Goal: Task Accomplishment & Management: Manage account settings

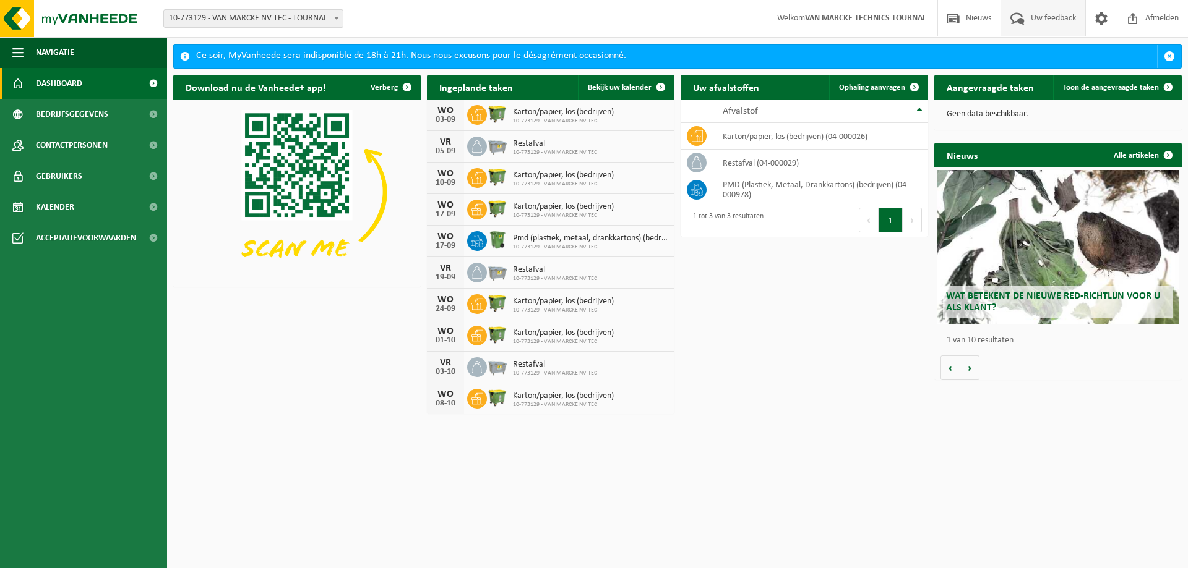
click at [1040, 25] on span "Uw feedback" at bounding box center [1052, 18] width 51 height 36
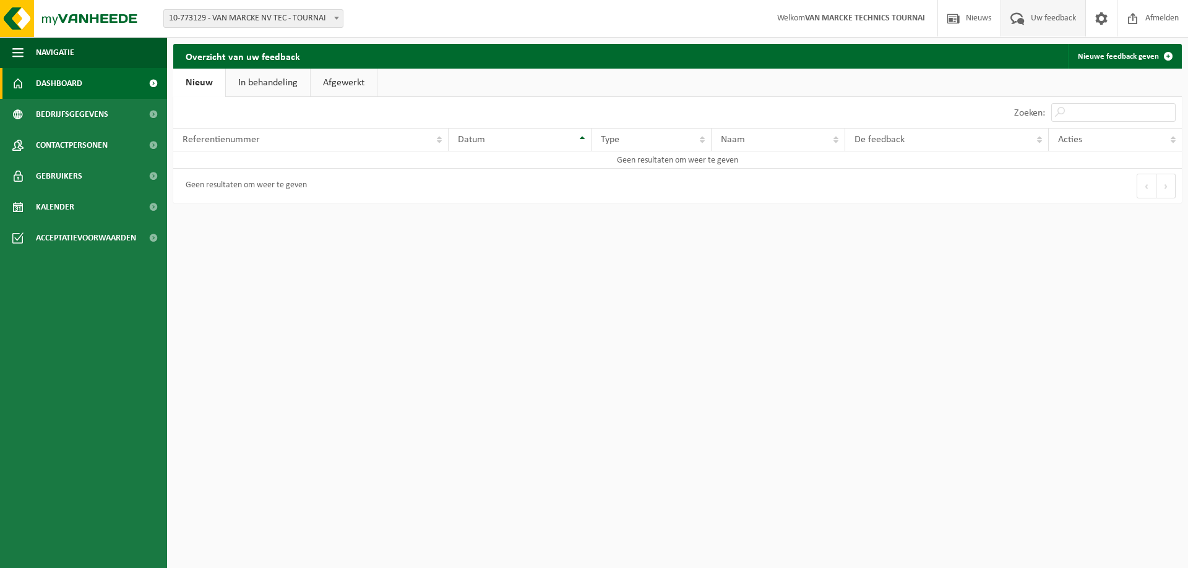
click at [64, 85] on span "Dashboard" at bounding box center [59, 83] width 46 height 31
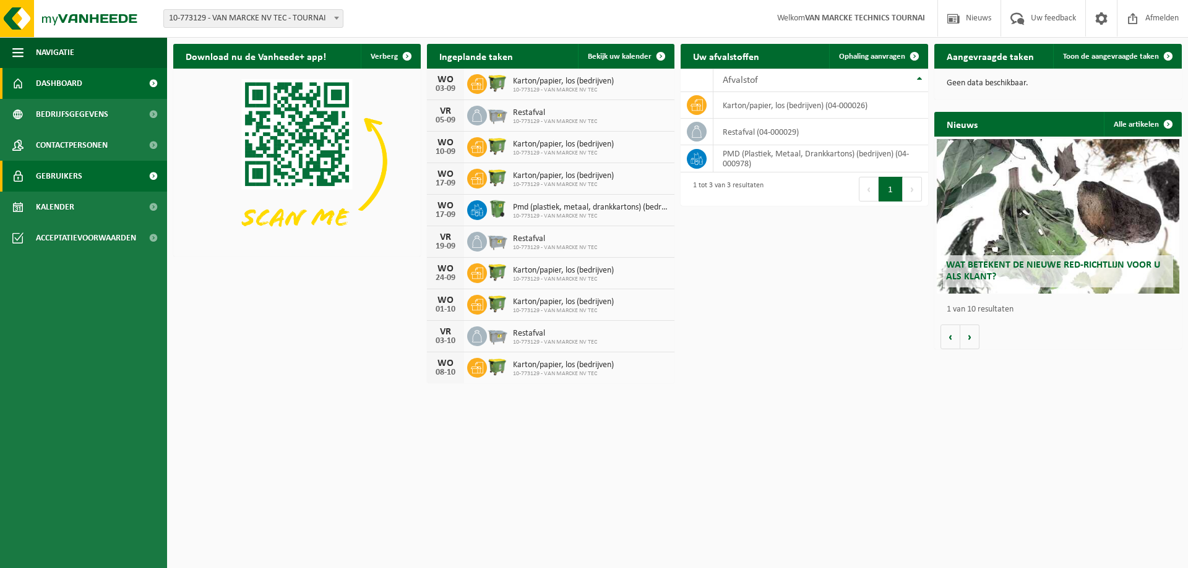
click at [100, 182] on link "Gebruikers" at bounding box center [83, 176] width 167 height 31
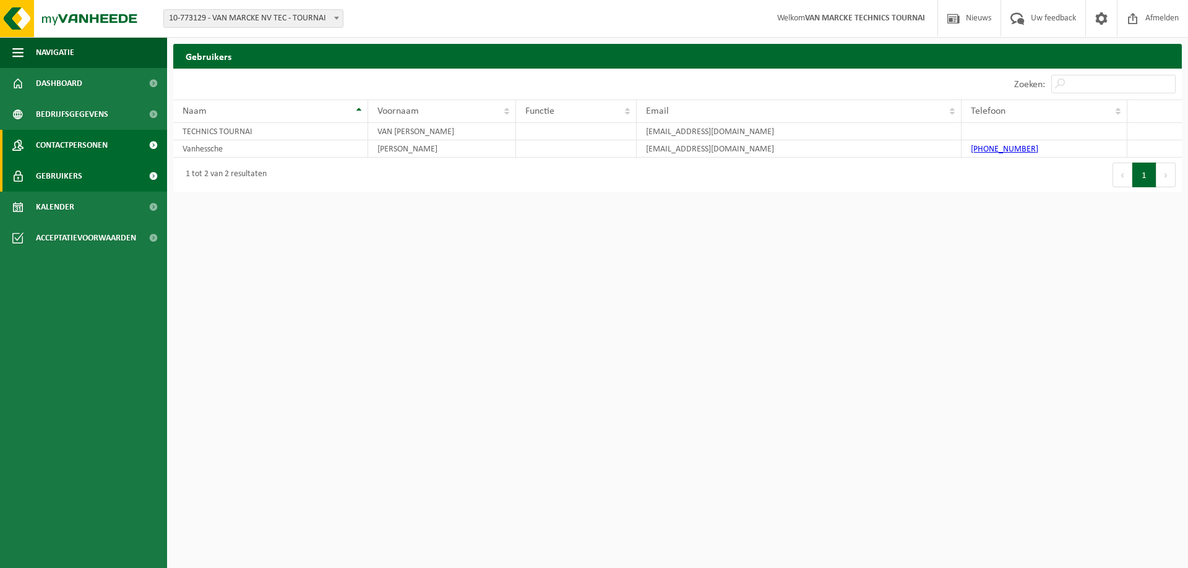
click at [99, 145] on span "Contactpersonen" at bounding box center [72, 145] width 72 height 31
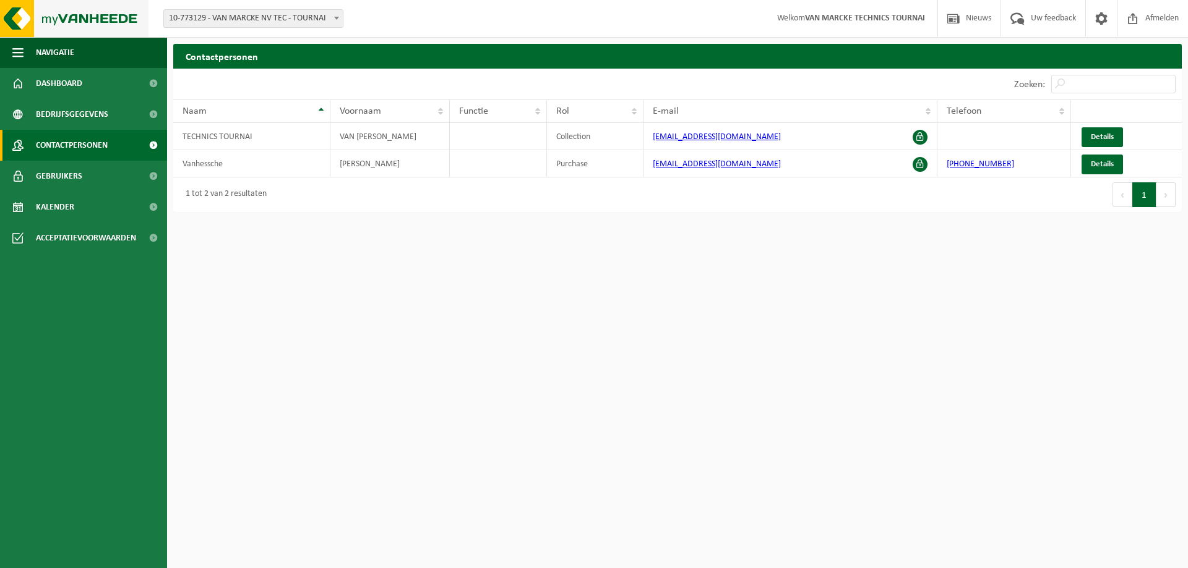
click at [28, 13] on img at bounding box center [74, 18] width 148 height 37
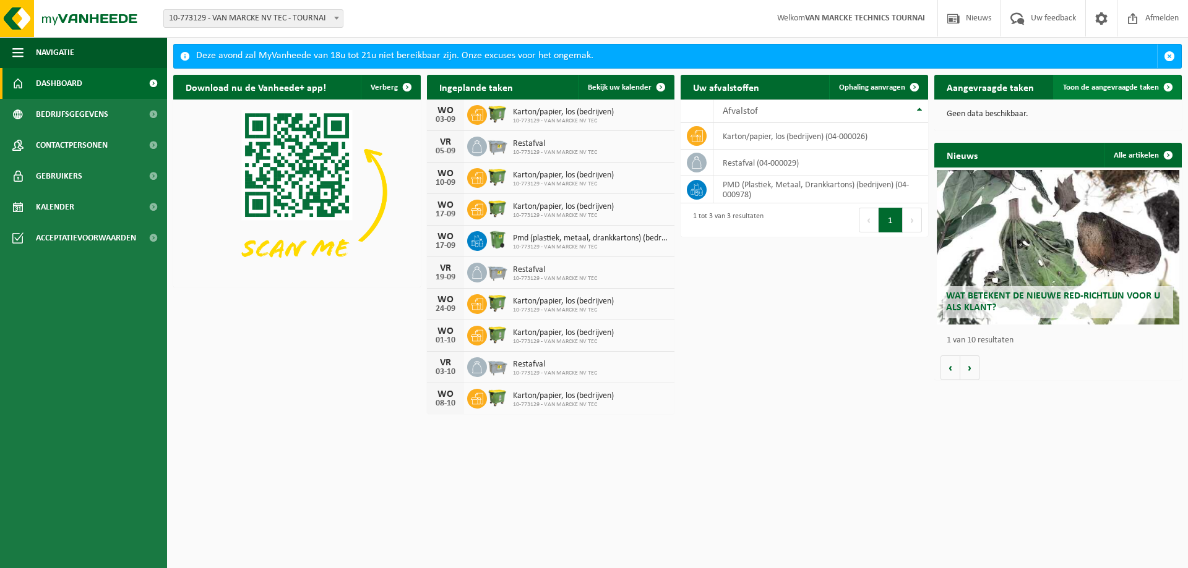
click at [1166, 87] on span at bounding box center [1167, 87] width 25 height 25
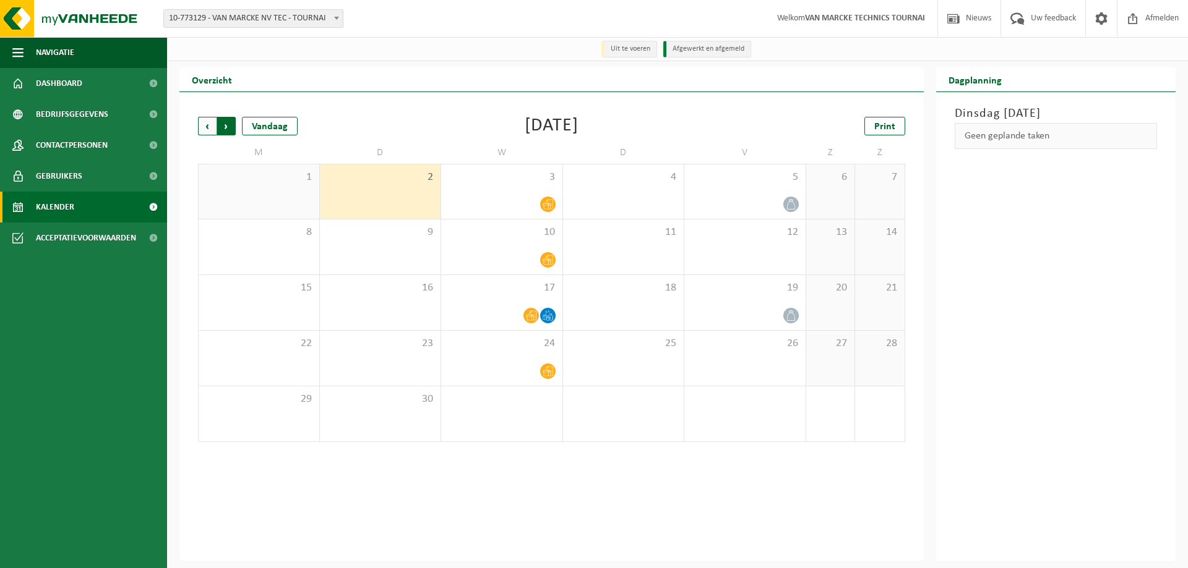
click at [207, 129] on span "Vorige" at bounding box center [207, 126] width 19 height 19
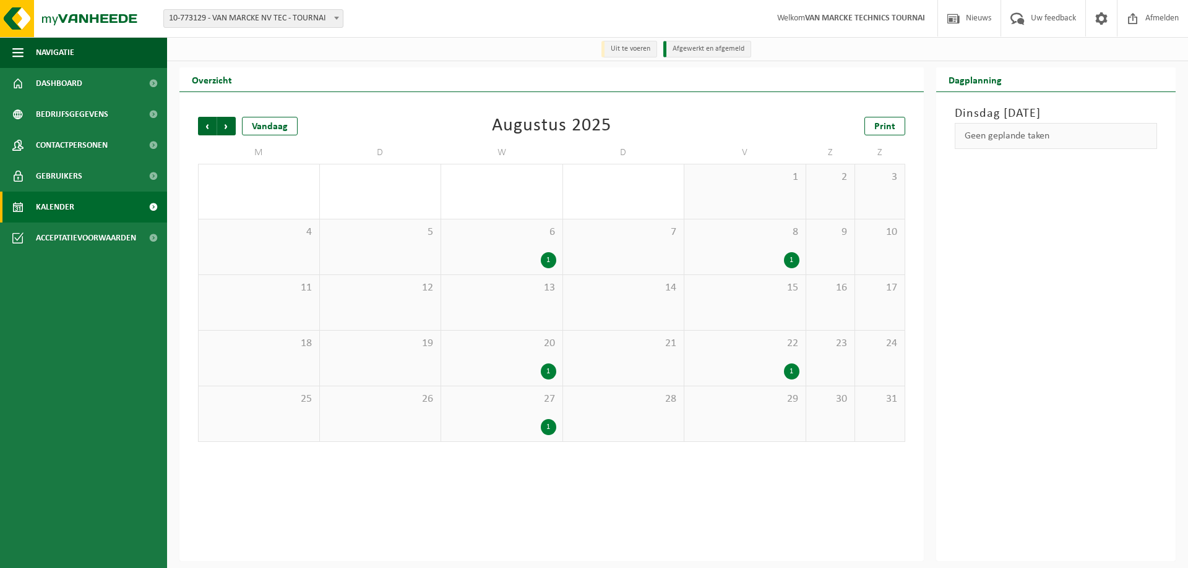
click at [790, 372] on div "1" at bounding box center [791, 372] width 15 height 16
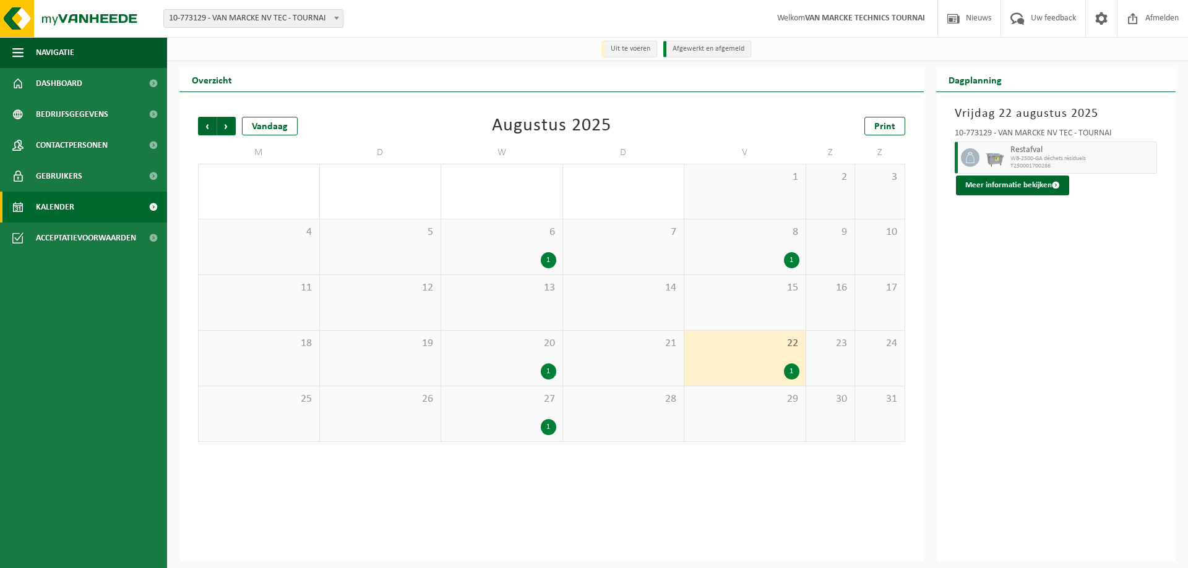
click at [546, 379] on div "1" at bounding box center [548, 372] width 15 height 16
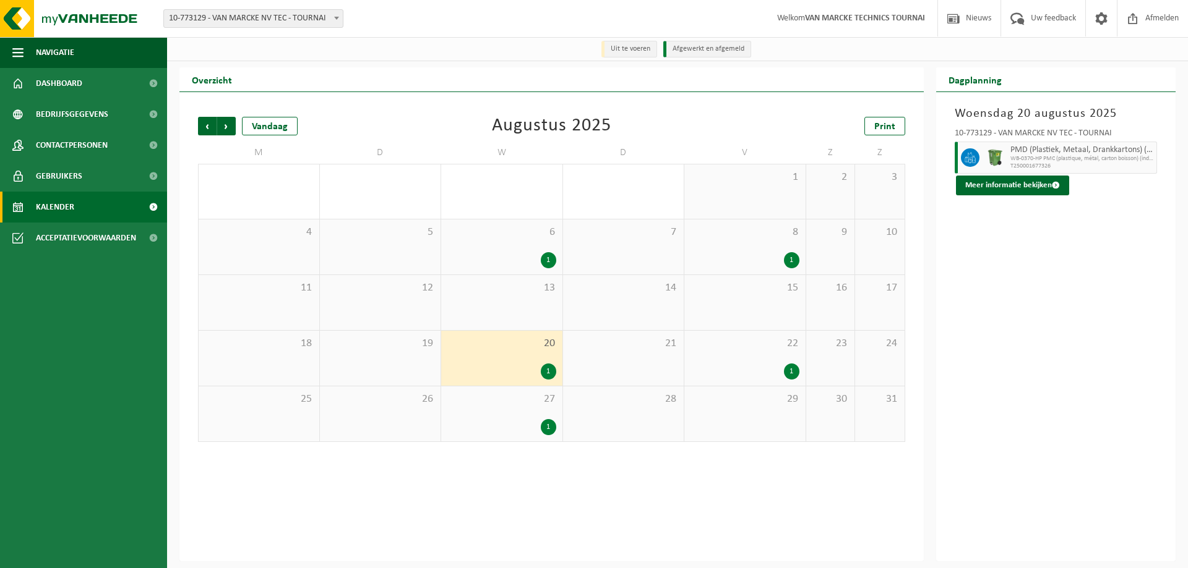
click at [543, 411] on div "27 1" at bounding box center [501, 414] width 121 height 55
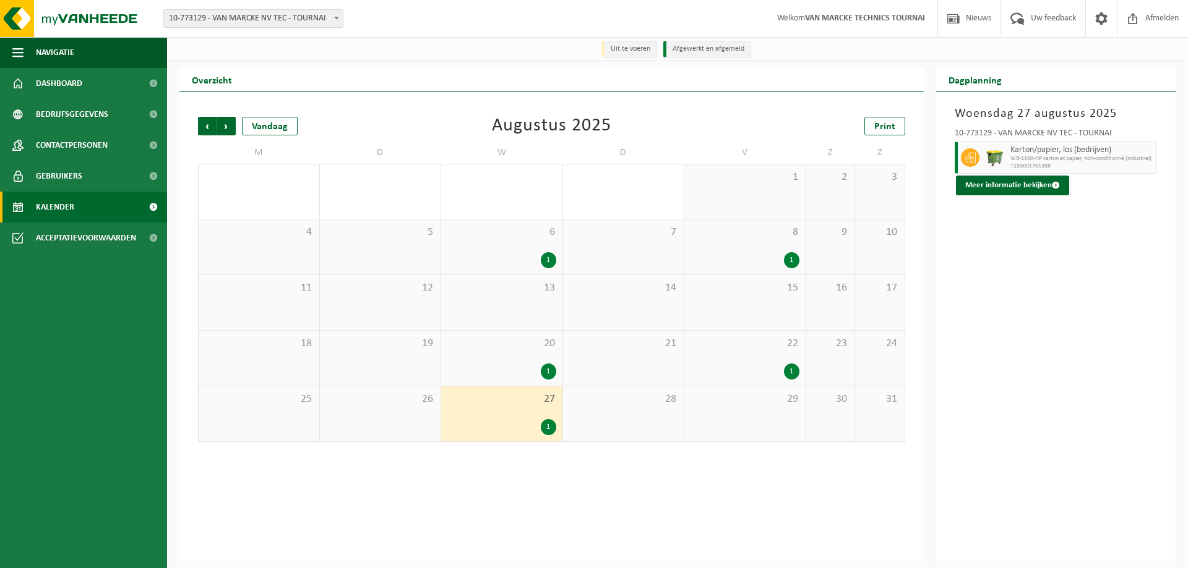
click at [797, 257] on div "1" at bounding box center [791, 260] width 15 height 16
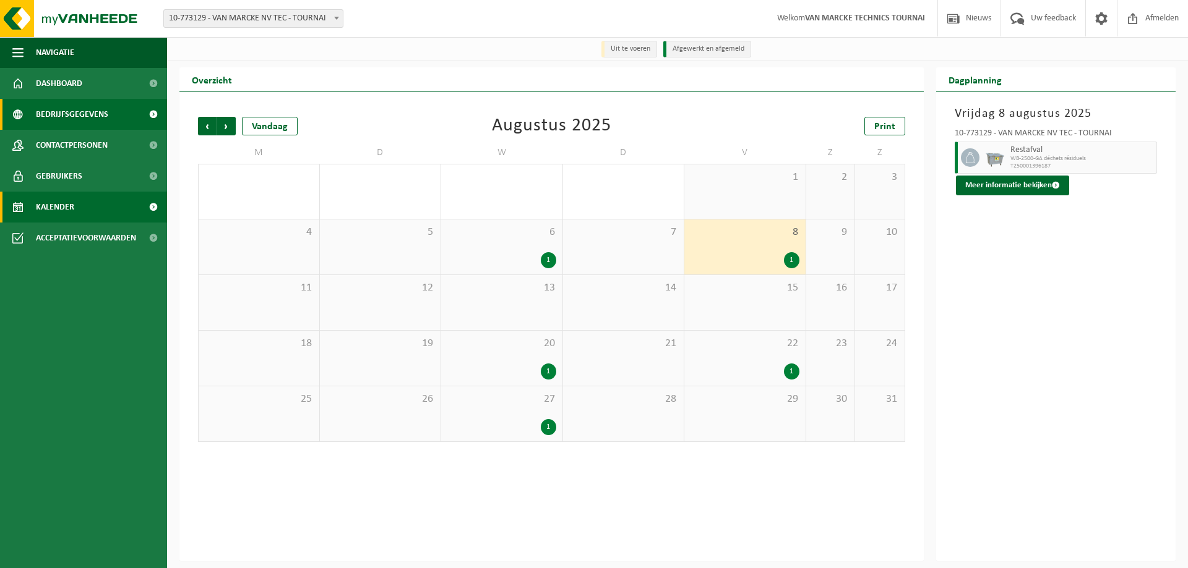
click at [93, 110] on span "Bedrijfsgegevens" at bounding box center [72, 114] width 72 height 31
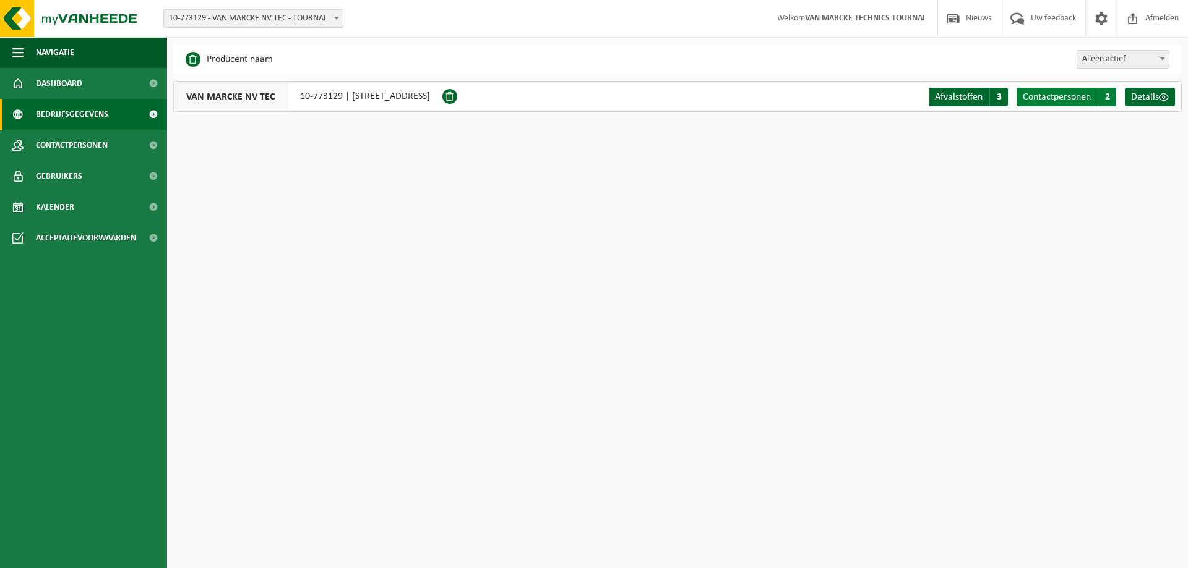
click at [1063, 96] on span "Contactpersonen" at bounding box center [1056, 97] width 68 height 10
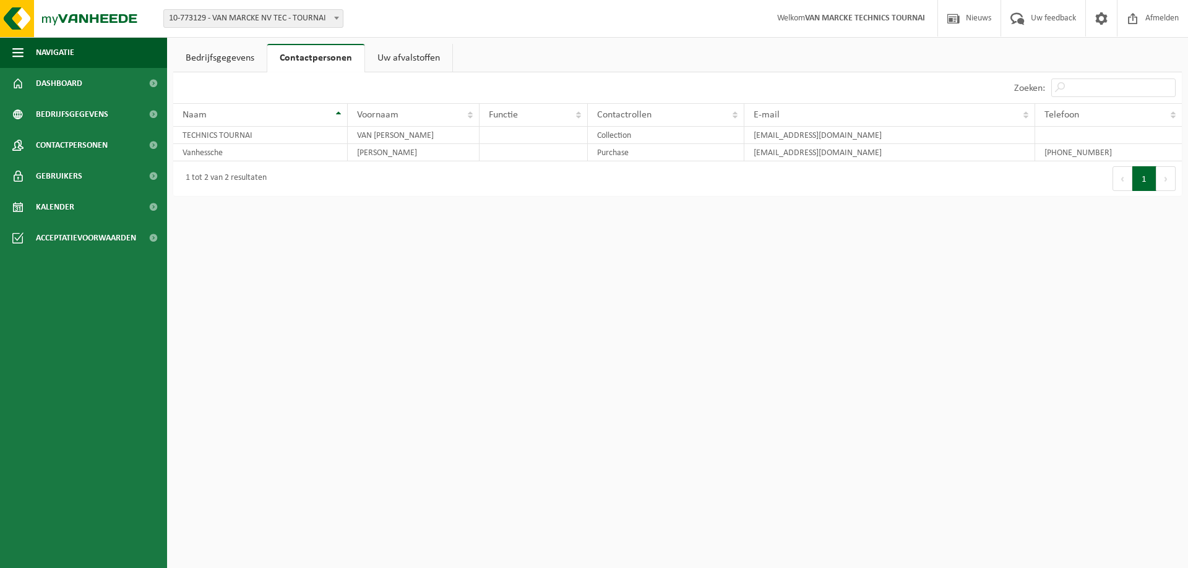
click at [411, 58] on link "Uw afvalstoffen" at bounding box center [408, 58] width 87 height 28
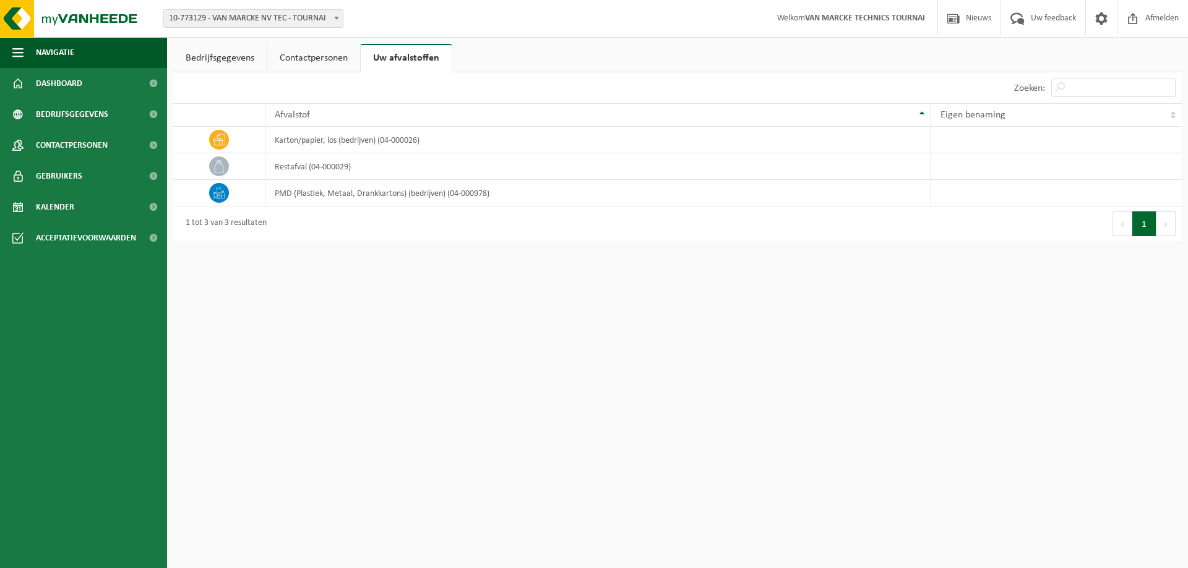
click at [207, 58] on link "Bedrijfsgegevens" at bounding box center [219, 58] width 93 height 28
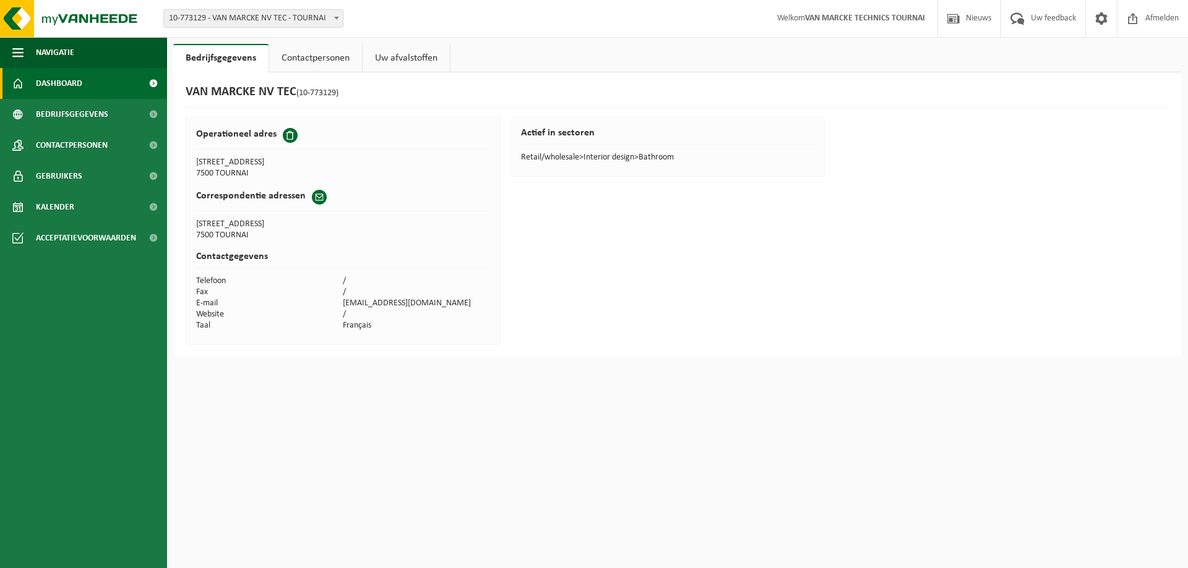
click at [71, 83] on span "Dashboard" at bounding box center [59, 83] width 46 height 31
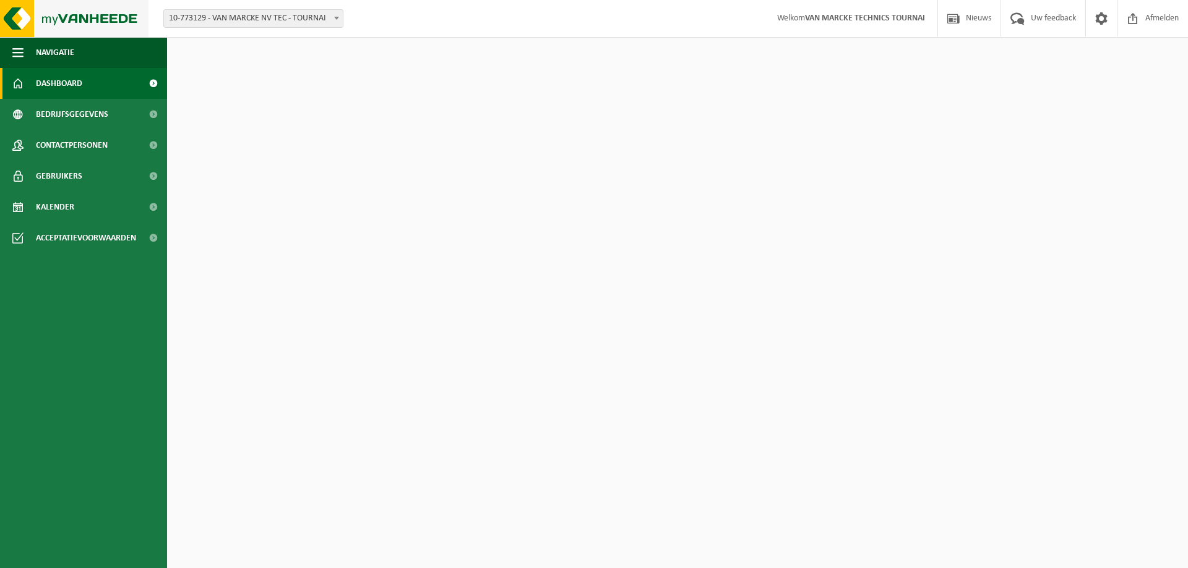
click at [88, 17] on img at bounding box center [74, 18] width 148 height 37
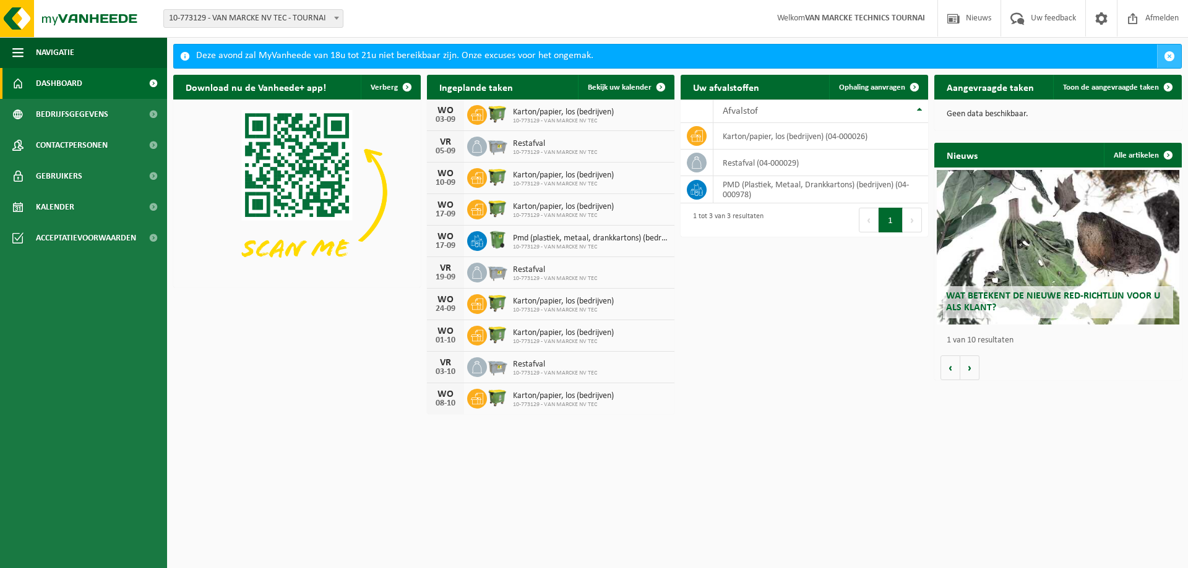
click at [1166, 61] on span "button" at bounding box center [1168, 56] width 11 height 11
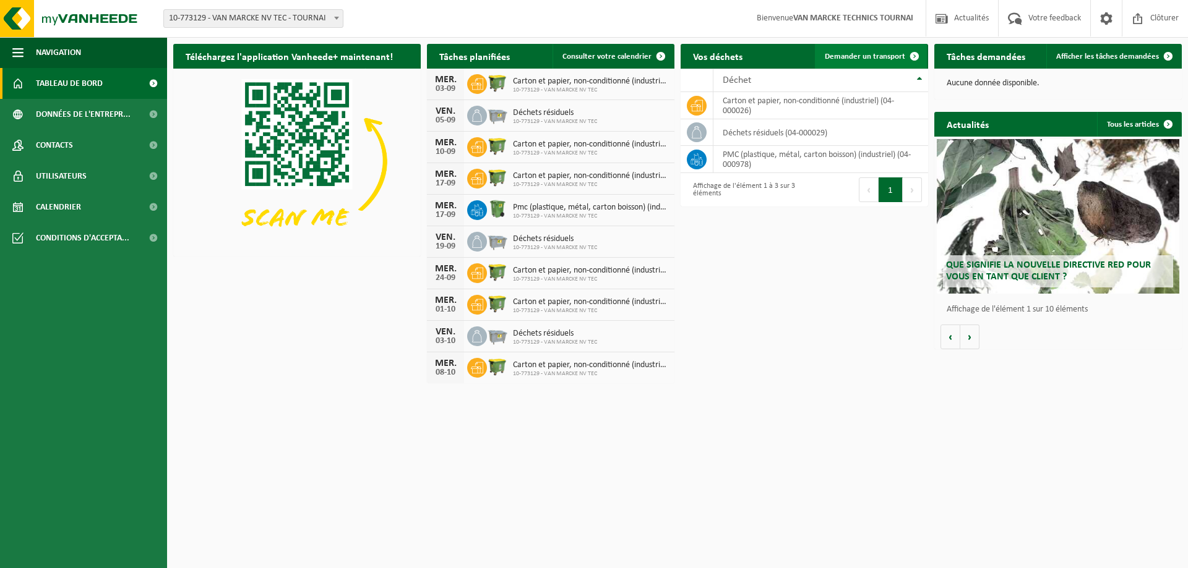
click at [889, 53] on span "Demander un transport" at bounding box center [864, 57] width 80 height 8
click at [917, 59] on span at bounding box center [914, 56] width 25 height 25
drag, startPoint x: 90, startPoint y: 19, endPoint x: 66, endPoint y: 19, distance: 23.5
click at [66, 19] on img at bounding box center [74, 18] width 148 height 37
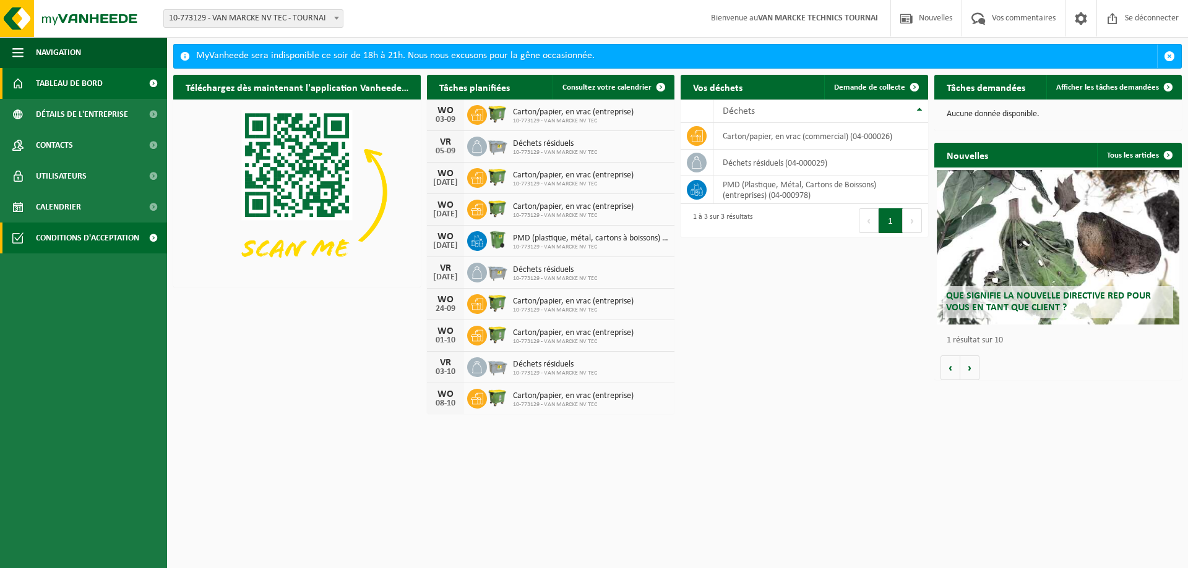
click at [66, 242] on font "Conditions d'acceptation" at bounding box center [87, 238] width 103 height 9
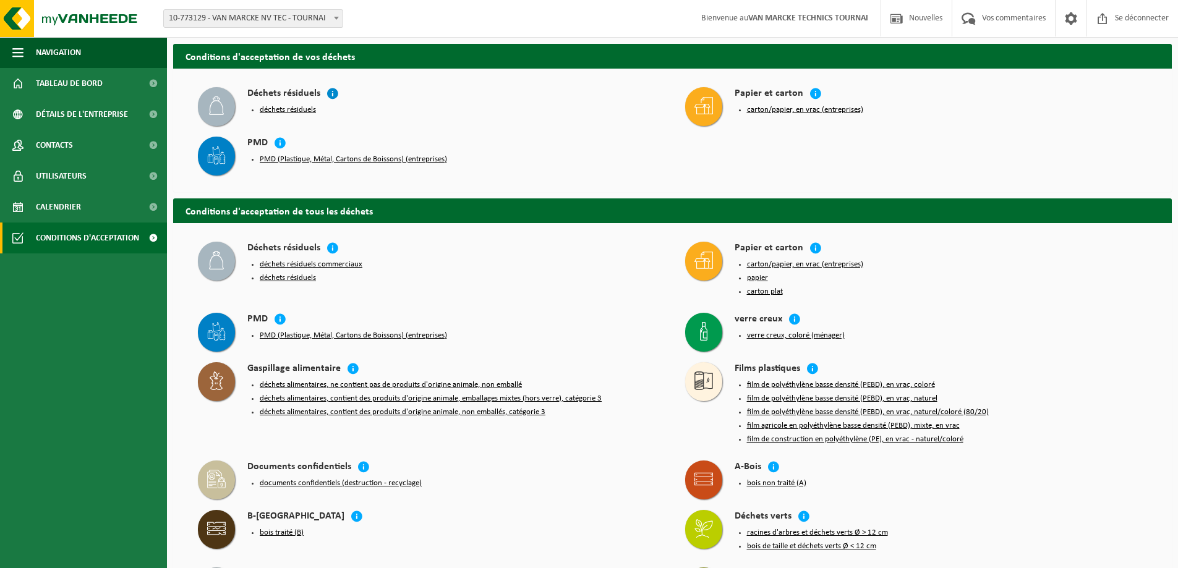
click at [331, 95] on icon at bounding box center [333, 93] width 12 height 12
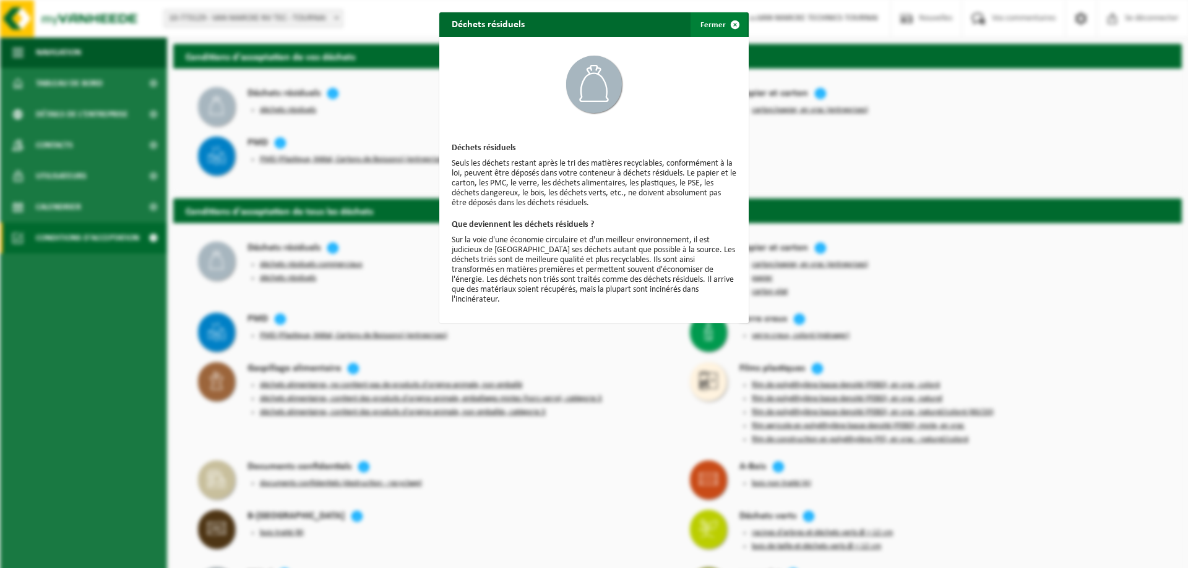
click at [729, 28] on span "button" at bounding box center [734, 24] width 25 height 25
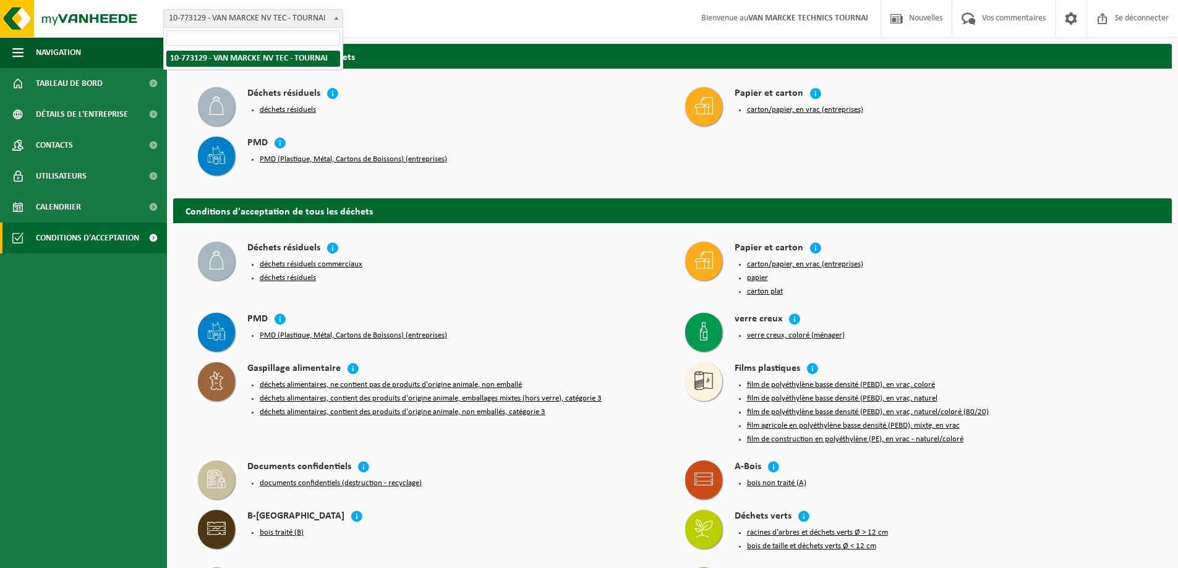
click at [334, 23] on span at bounding box center [336, 18] width 12 height 16
click at [334, 21] on span at bounding box center [336, 18] width 12 height 16
click at [390, 23] on div "Bifurquer: 10-773129 - VAN MARCKE NV TEC - TOURNAI 10-773129 - VAN MARCKE NV TE…" at bounding box center [589, 19] width 1178 height 38
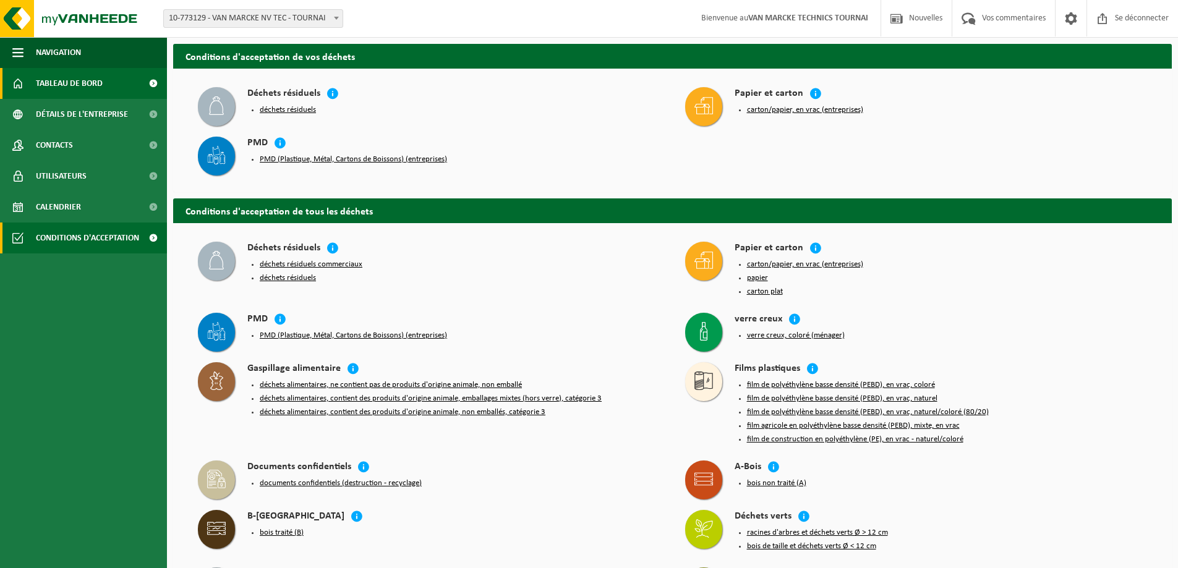
click at [96, 87] on font "Tableau de bord" at bounding box center [69, 83] width 67 height 9
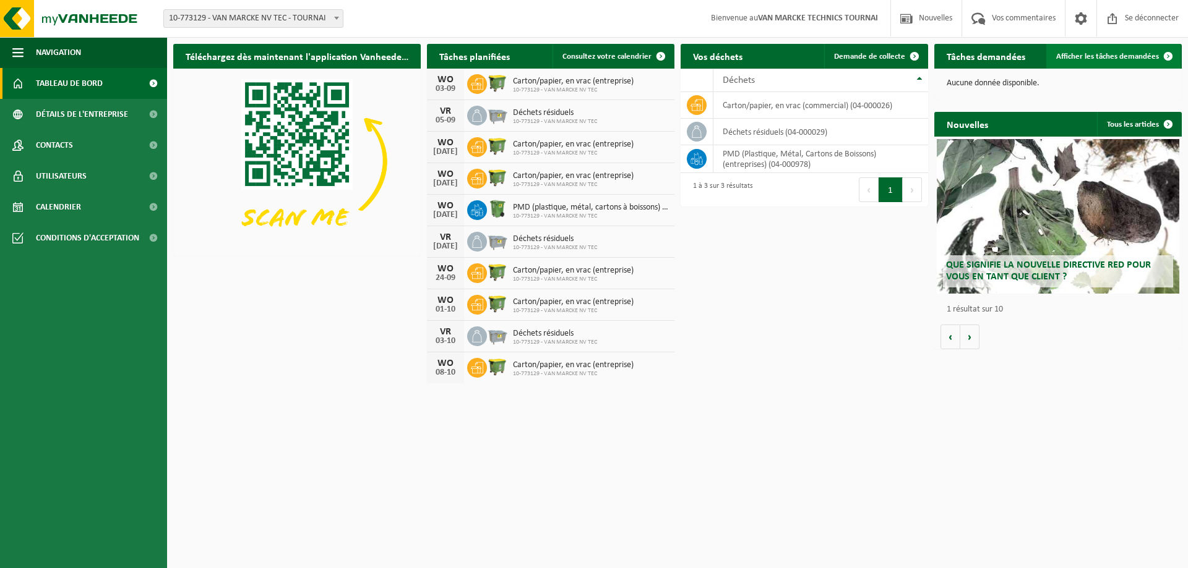
click at [1123, 56] on font "Afficher les tâches demandées" at bounding box center [1107, 57] width 103 height 8
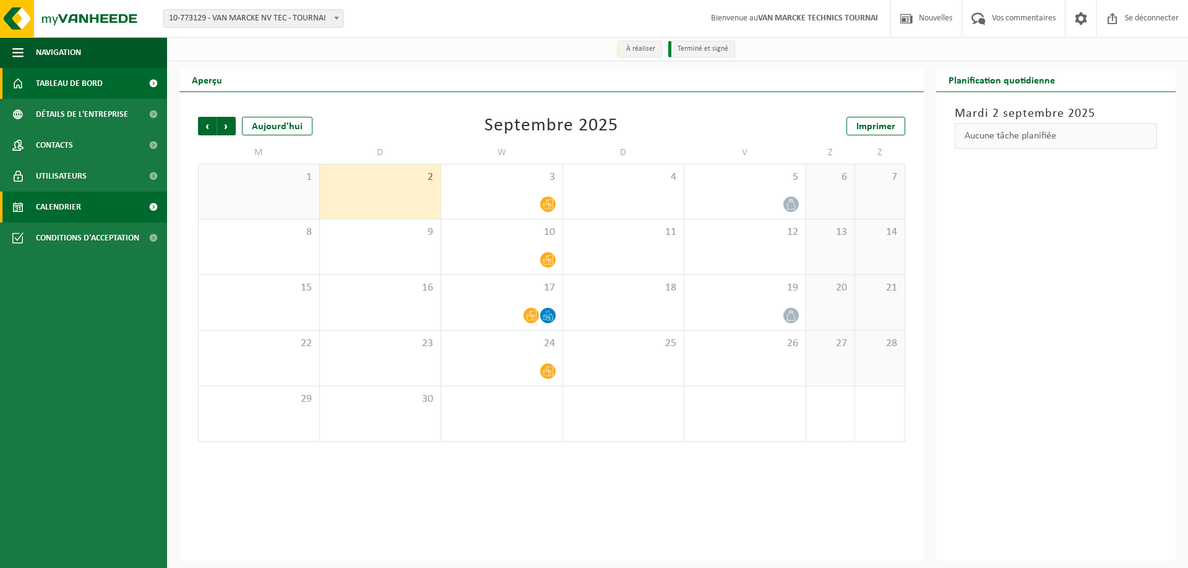
click at [105, 78] on link "Tableau de bord" at bounding box center [83, 83] width 167 height 31
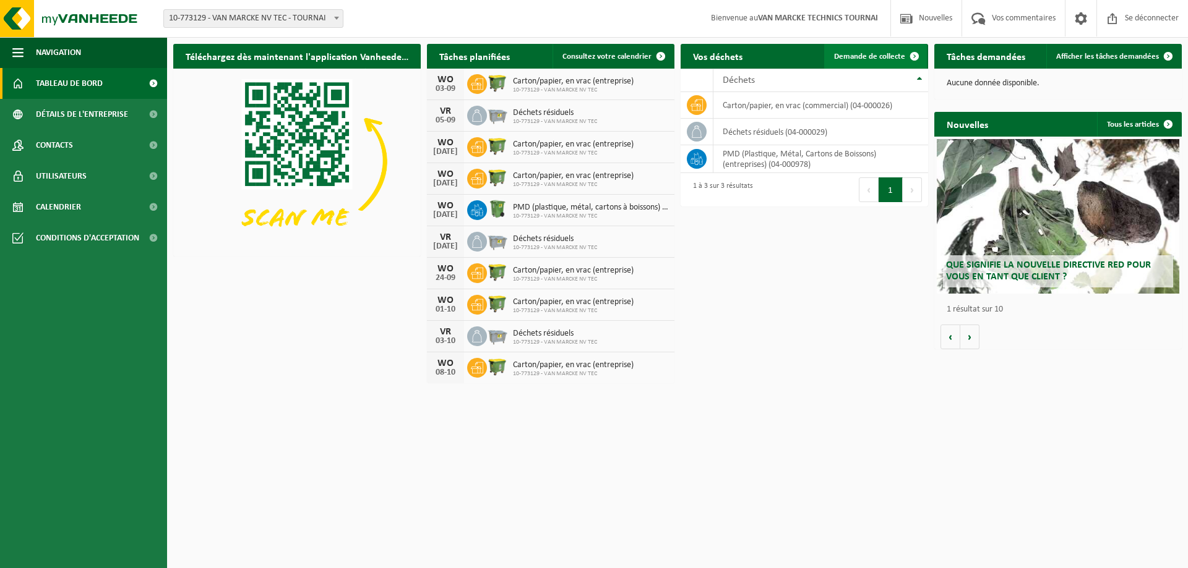
click at [908, 54] on span at bounding box center [914, 56] width 25 height 25
click at [1121, 53] on font "Afficher les tâches demandées" at bounding box center [1107, 57] width 103 height 8
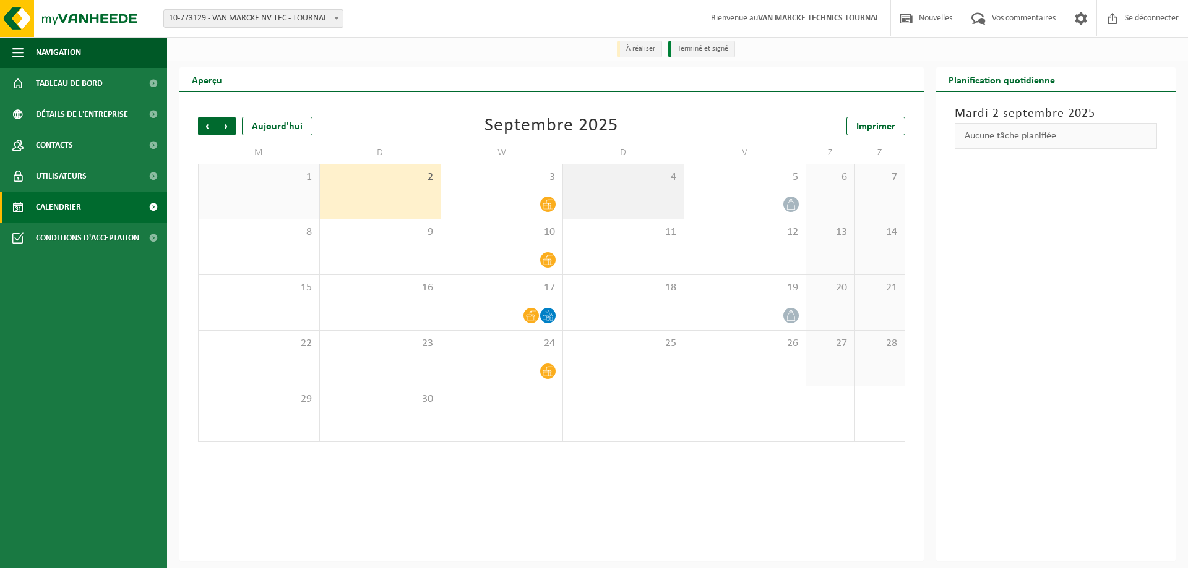
click at [574, 205] on div "4" at bounding box center [623, 192] width 121 height 54
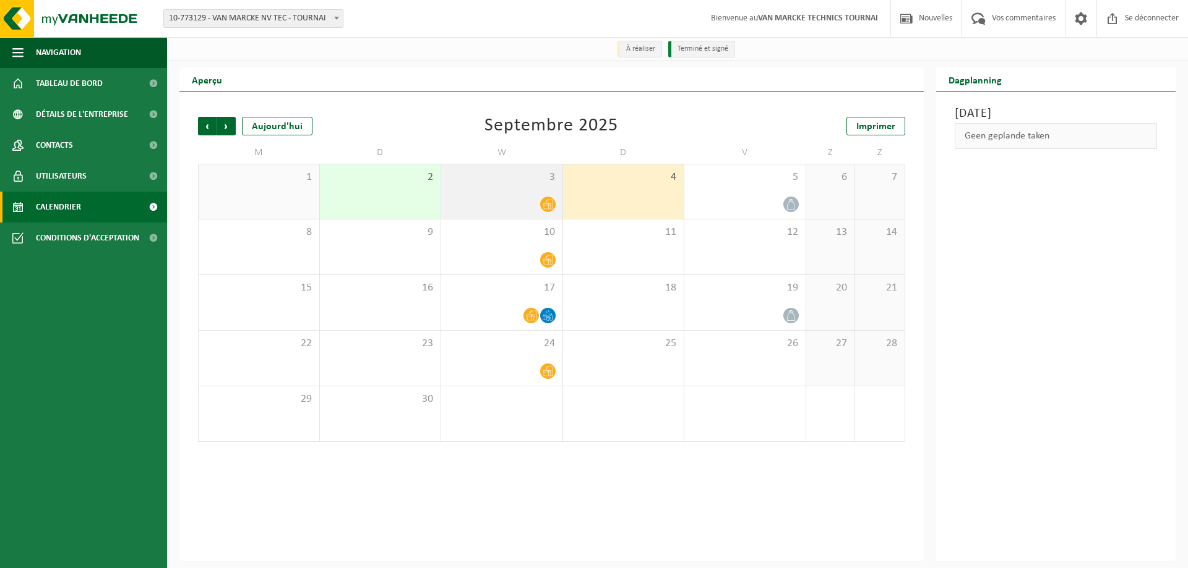
click at [520, 196] on div "3" at bounding box center [501, 192] width 121 height 54
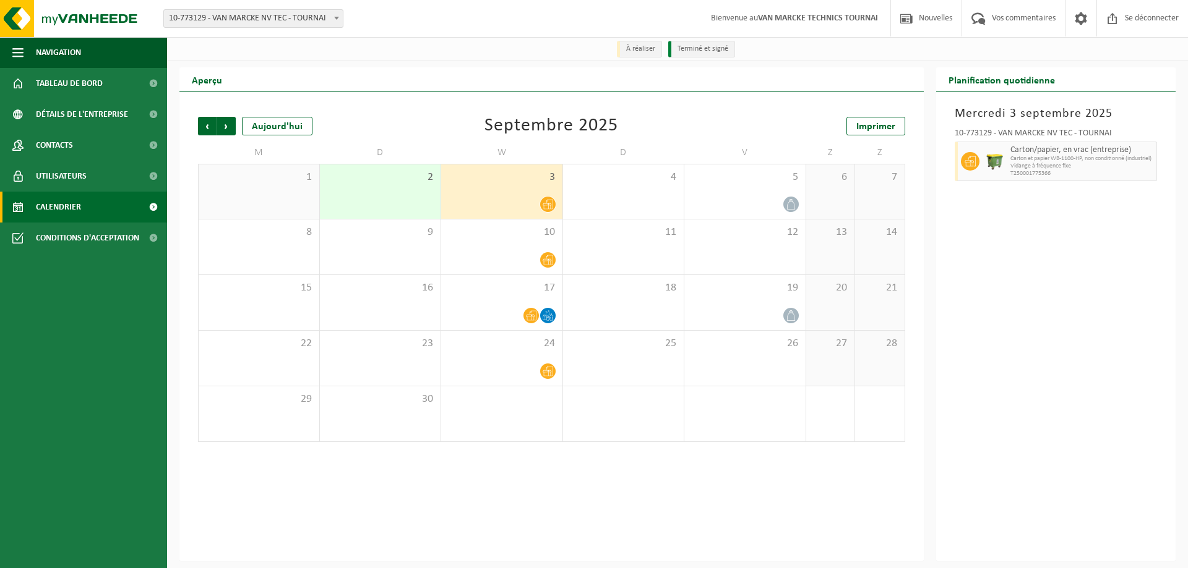
click at [519, 194] on div "3" at bounding box center [501, 192] width 121 height 54
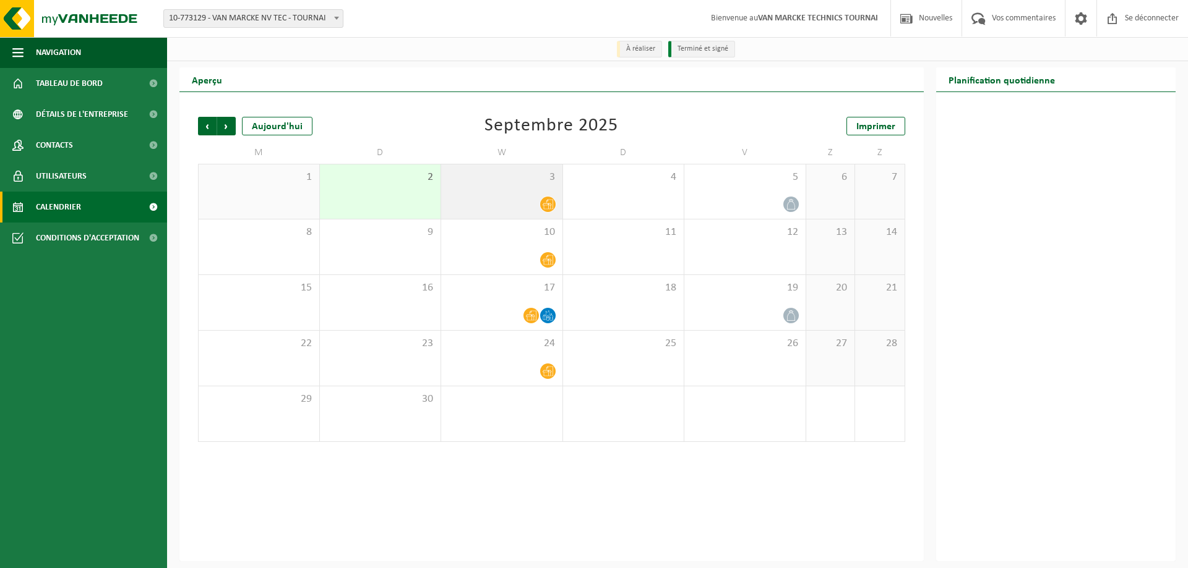
click at [519, 194] on div "3" at bounding box center [501, 192] width 121 height 54
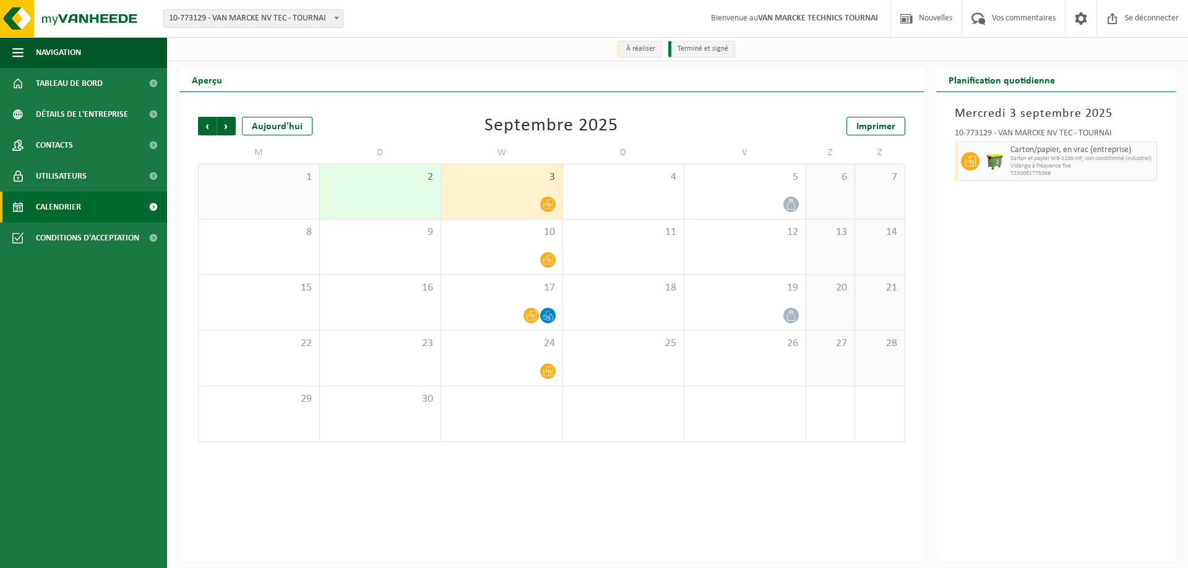
drag, startPoint x: 519, startPoint y: 194, endPoint x: 497, endPoint y: 184, distance: 23.6
click at [497, 184] on span "3" at bounding box center [501, 178] width 109 height 14
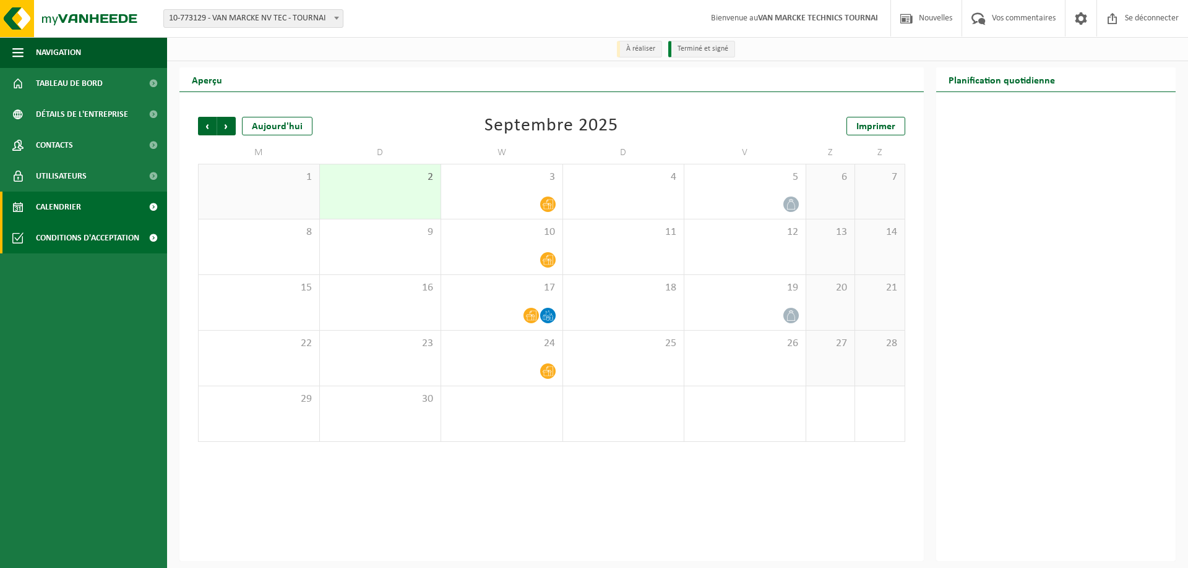
click at [62, 244] on span "Conditions d'acceptation" at bounding box center [87, 238] width 103 height 31
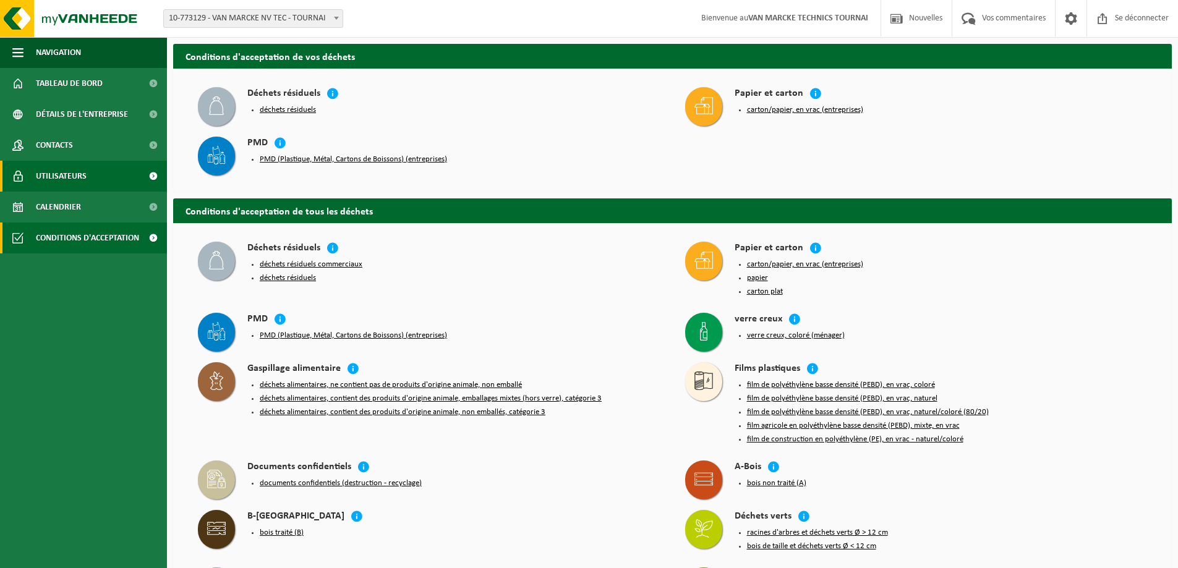
click at [73, 174] on font "Utilisateurs" at bounding box center [61, 176] width 51 height 9
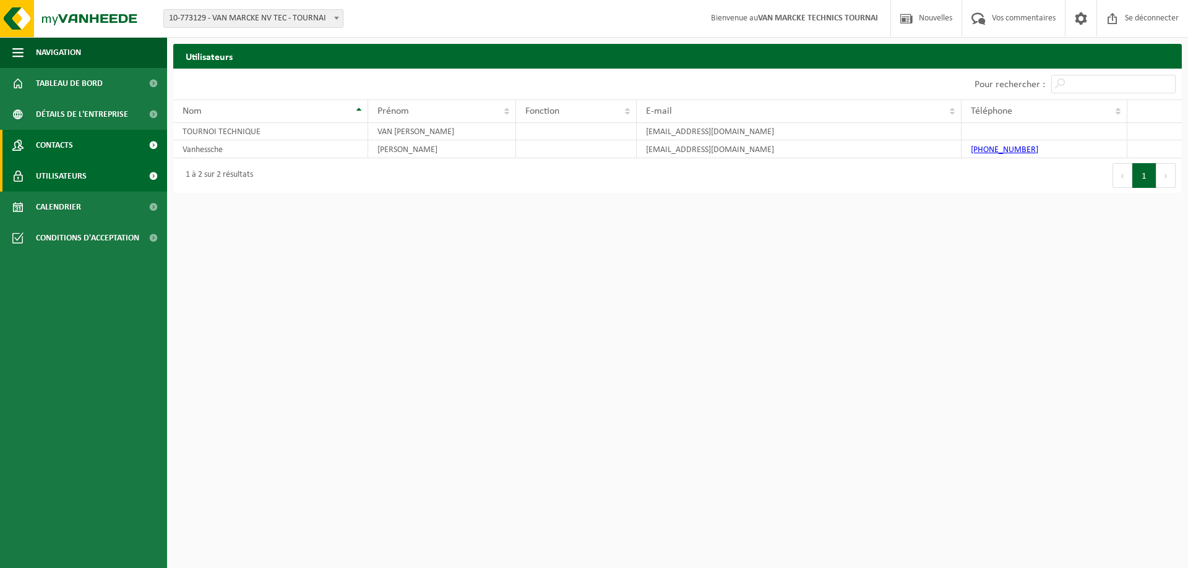
click at [67, 143] on font "Contacts" at bounding box center [54, 145] width 37 height 9
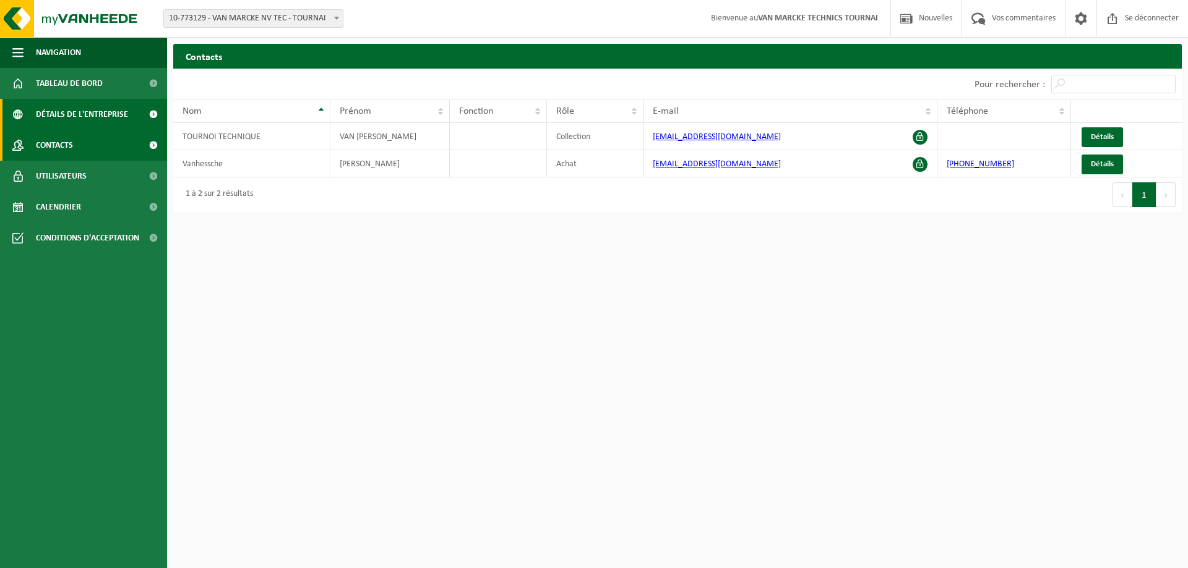
click at [72, 120] on span "Détails de l'entreprise" at bounding box center [82, 114] width 92 height 31
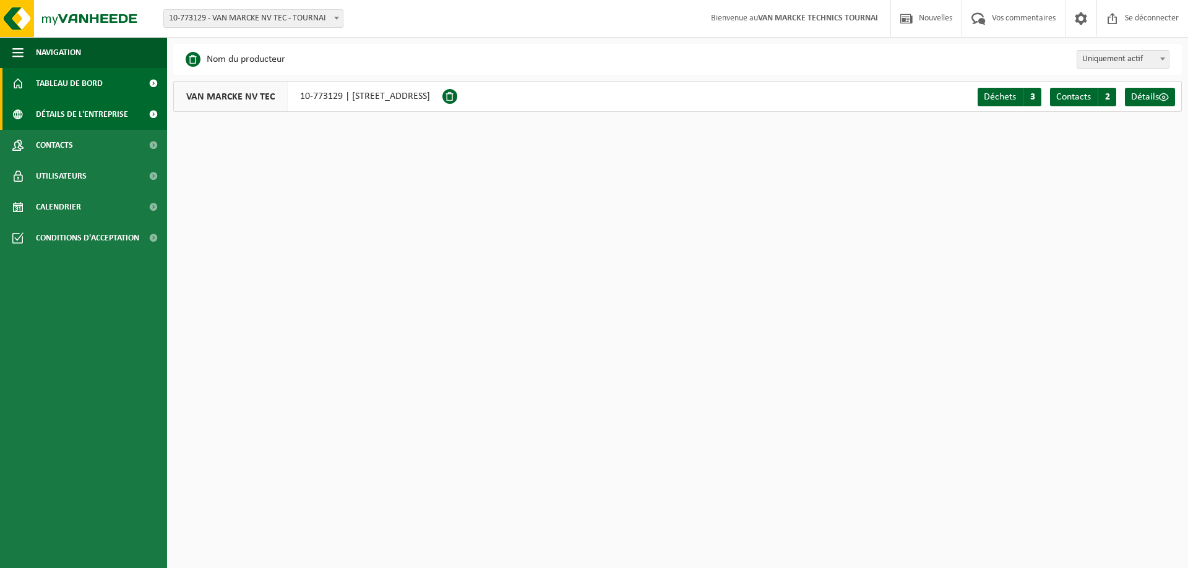
click at [91, 79] on font "Tableau de bord" at bounding box center [69, 83] width 67 height 9
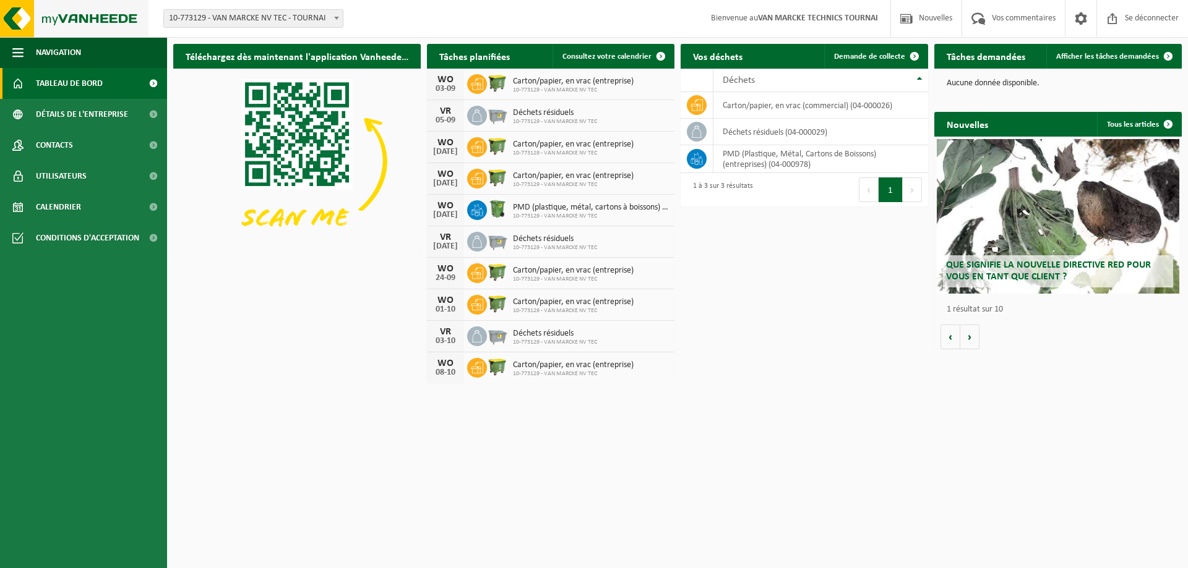
click at [90, 14] on img at bounding box center [74, 18] width 148 height 37
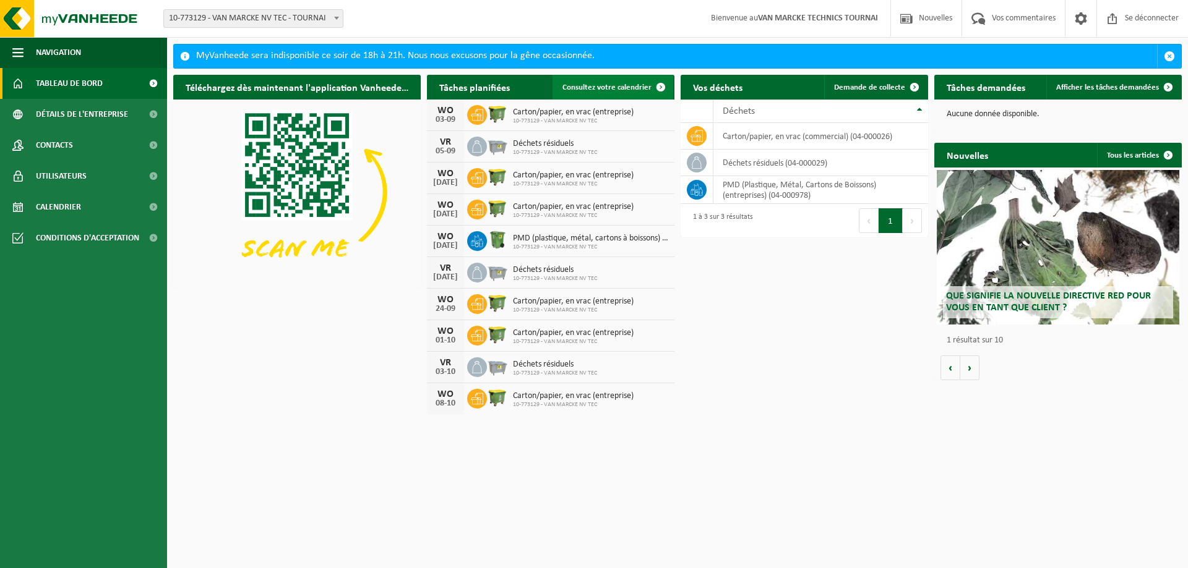
click at [643, 82] on link "Consultez votre calendrier" at bounding box center [612, 87] width 121 height 25
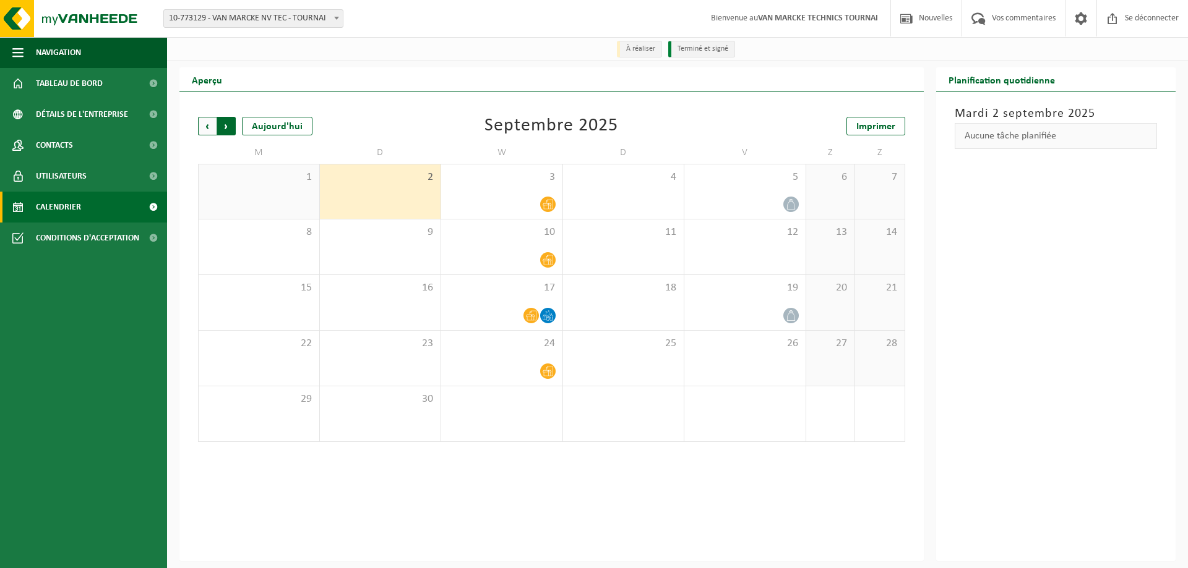
click at [207, 125] on span "Précédent" at bounding box center [207, 126] width 19 height 19
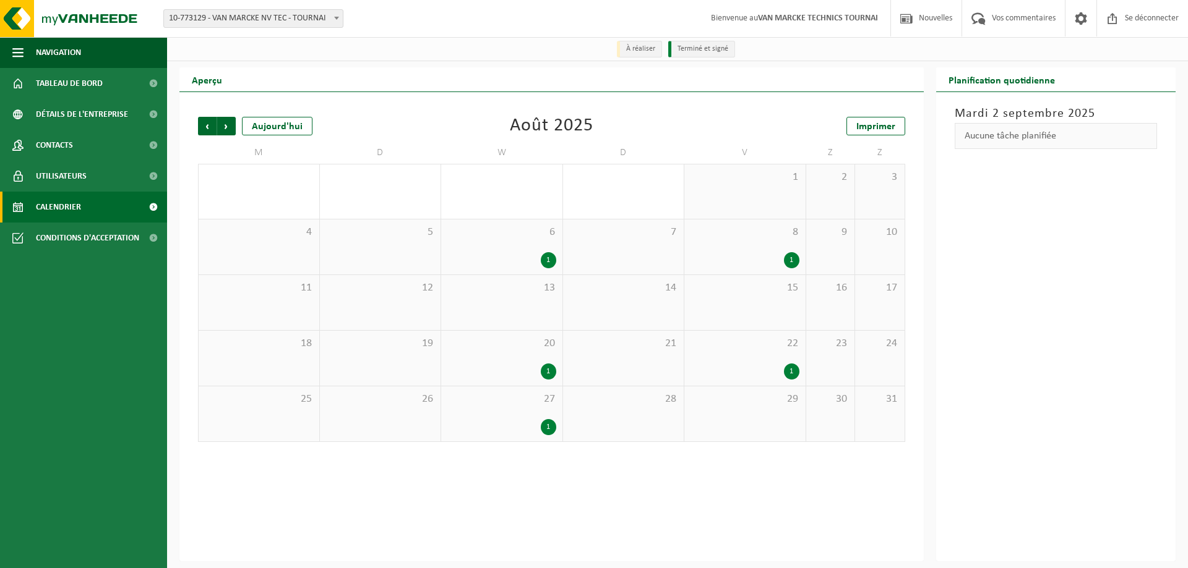
click at [207, 125] on span "Précédent" at bounding box center [207, 126] width 19 height 19
click at [223, 126] on span "Suivant" at bounding box center [226, 126] width 19 height 19
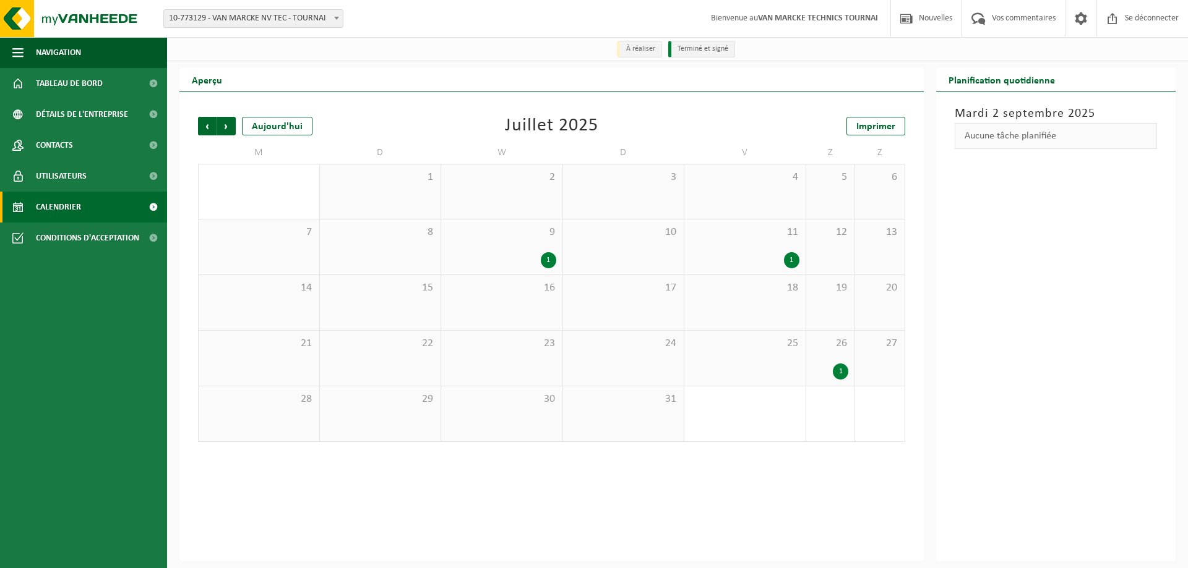
click at [223, 126] on span "Suivant" at bounding box center [226, 126] width 19 height 19
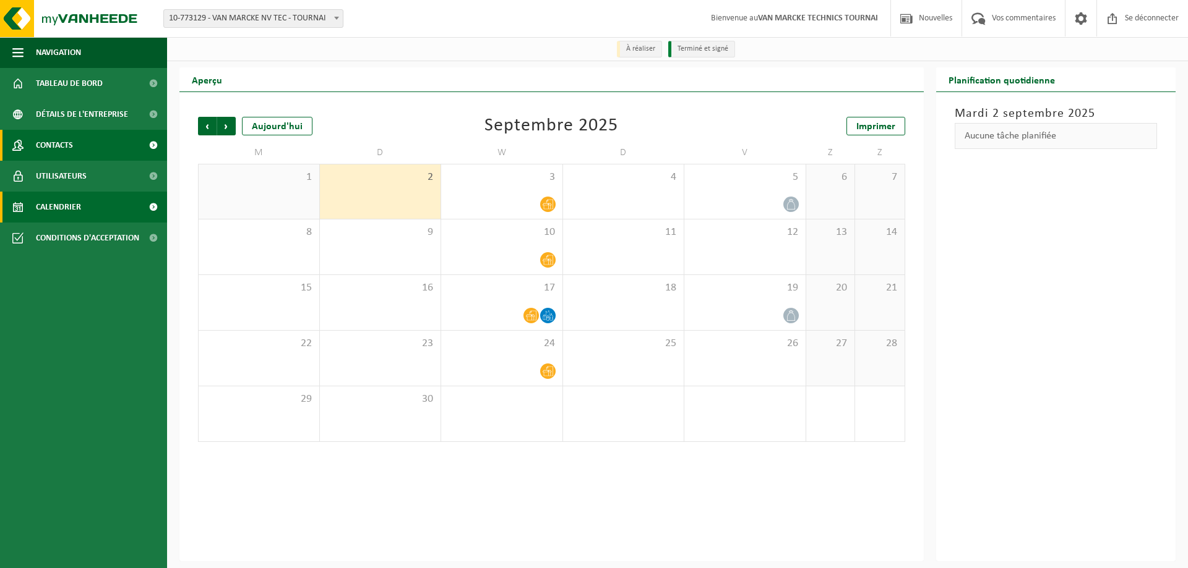
click at [59, 143] on font "Contacts" at bounding box center [54, 145] width 37 height 9
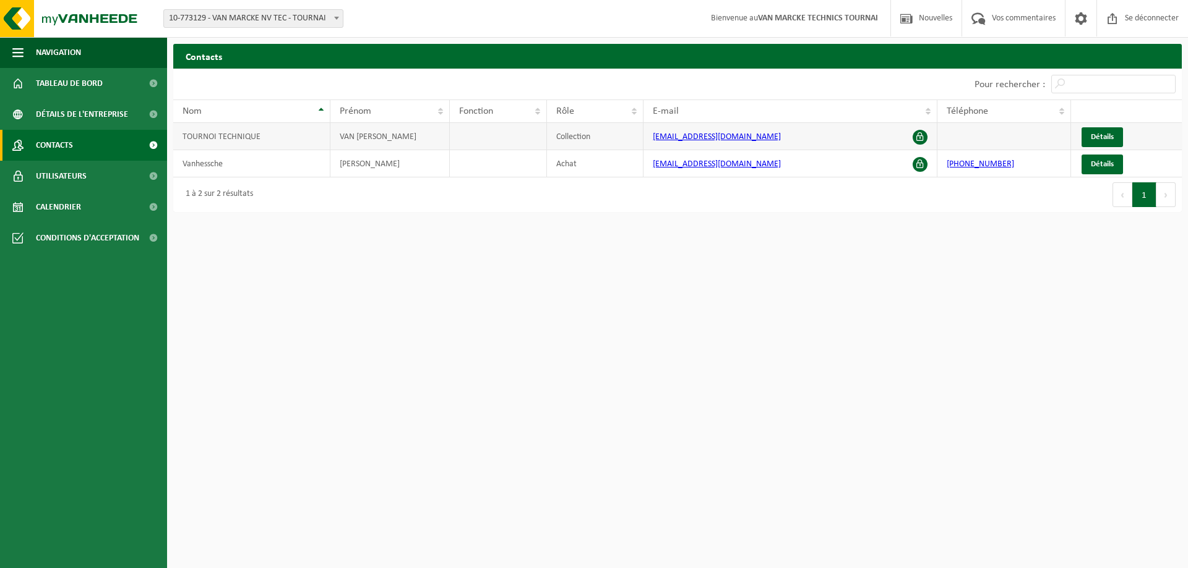
drag, startPoint x: 915, startPoint y: 137, endPoint x: 931, endPoint y: 135, distance: 16.2
click at [909, 137] on td "[EMAIL_ADDRESS][DOMAIN_NAME]" at bounding box center [790, 136] width 294 height 27
click at [1102, 136] on font "Détails" at bounding box center [1101, 137] width 23 height 8
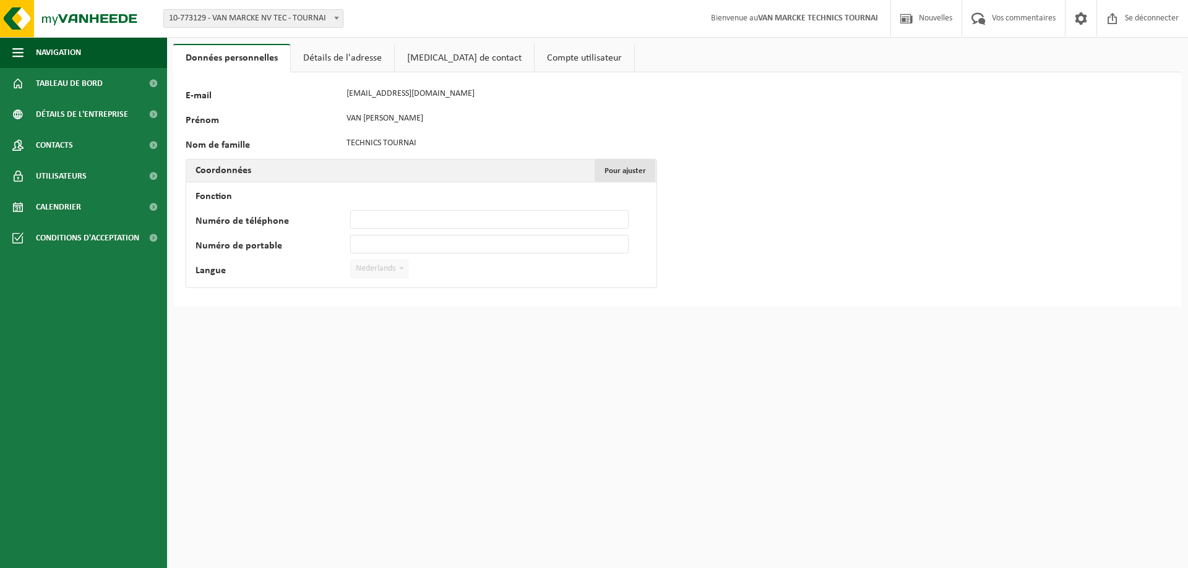
click at [634, 168] on font "Pour ajuster" at bounding box center [624, 171] width 41 height 8
click at [390, 220] on input "Numéro de téléphone" at bounding box center [489, 219] width 278 height 19
type input "[PHONE_NUMBER]"
click at [414, 272] on div "Langue Néerlandais '; Français '; Anglais '; Nederlands" at bounding box center [307, 269] width 225 height 19
click at [401, 275] on span at bounding box center [401, 268] width 12 height 16
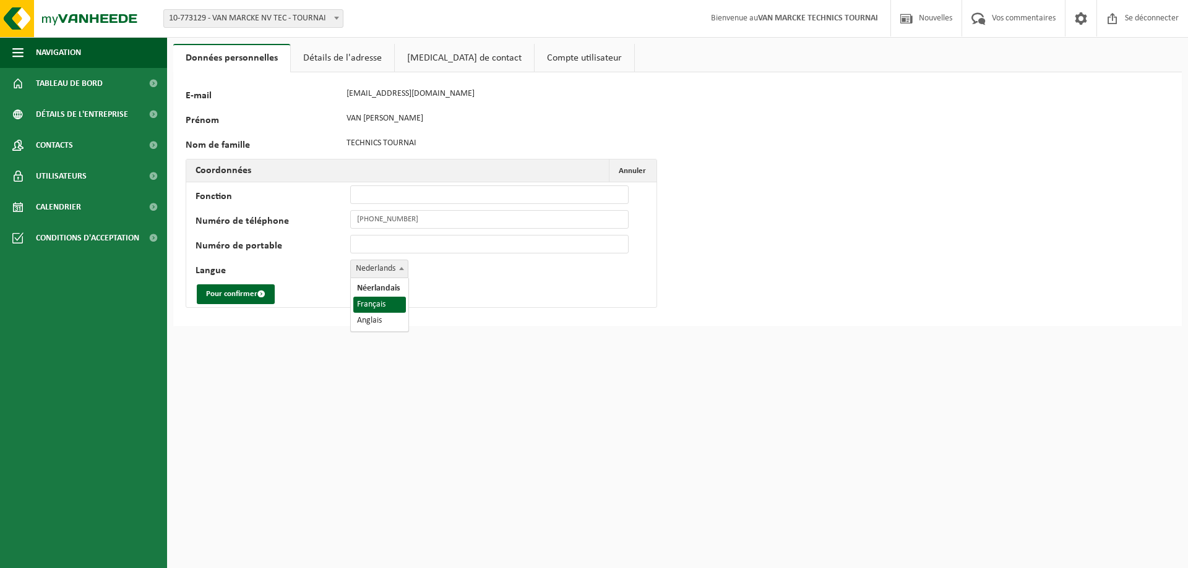
select select "1"
click at [231, 293] on font "Pour confirmer" at bounding box center [231, 294] width 51 height 8
